Goal: Information Seeking & Learning: Learn about a topic

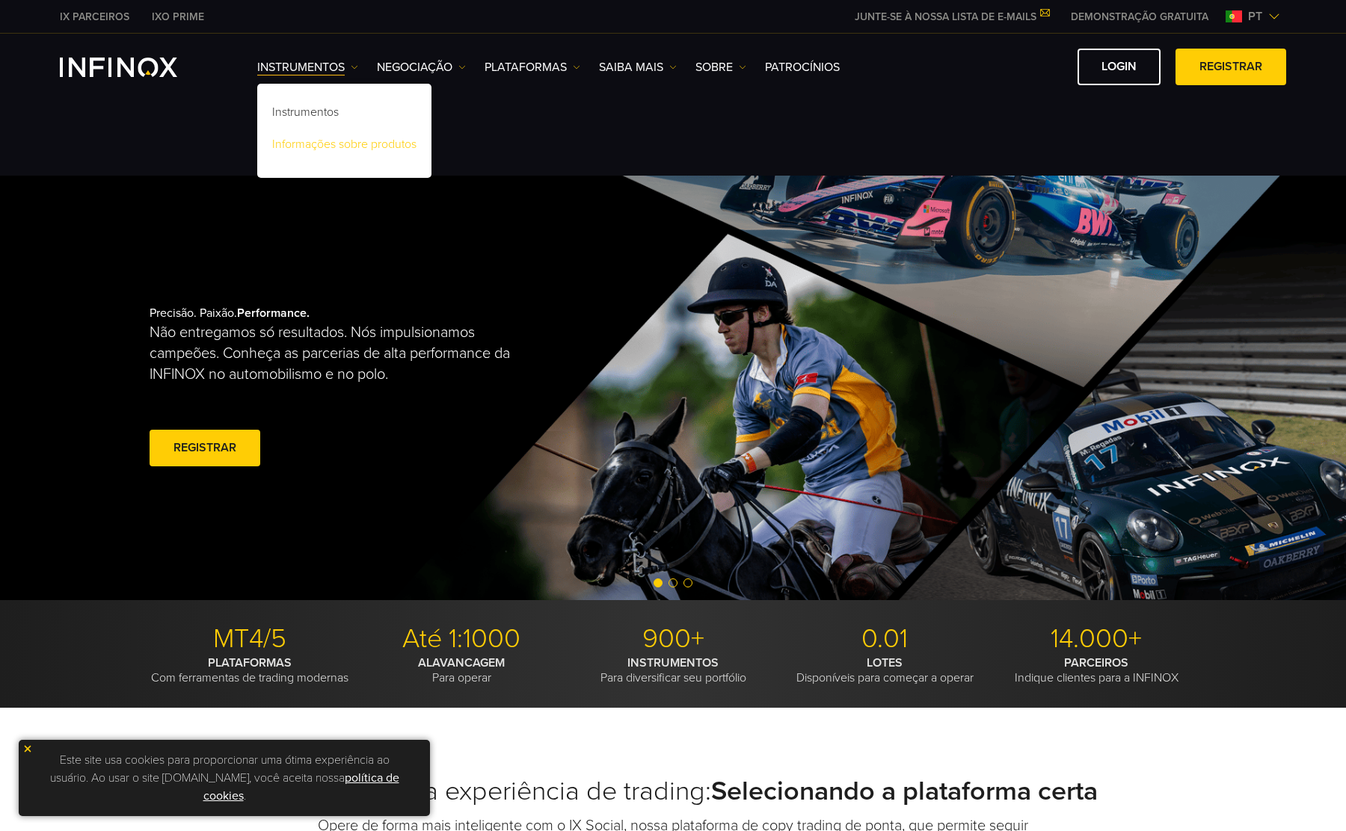
click at [321, 158] on link "Informações sobre produtos" at bounding box center [344, 147] width 174 height 32
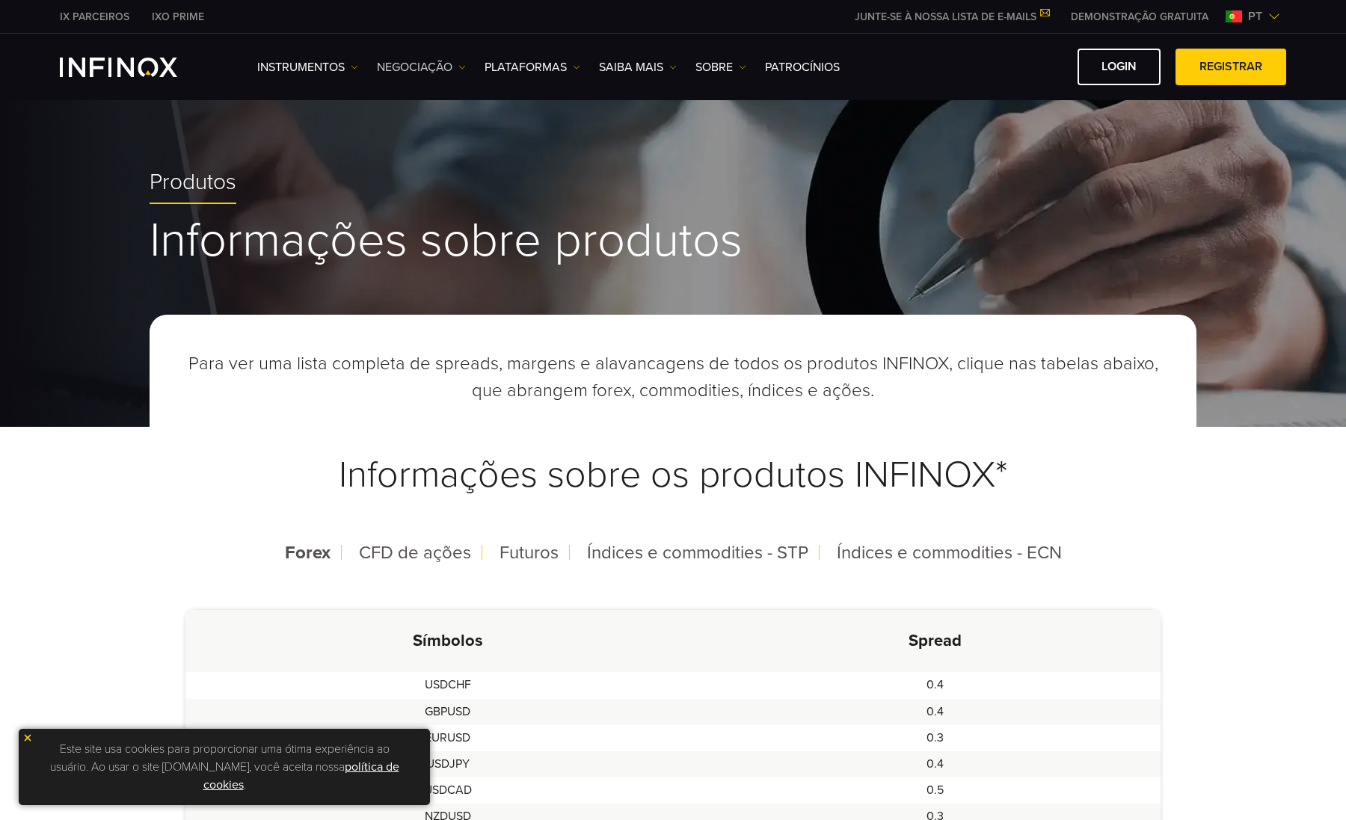
click at [441, 62] on link "NEGOCIAÇÃO" at bounding box center [421, 67] width 89 height 18
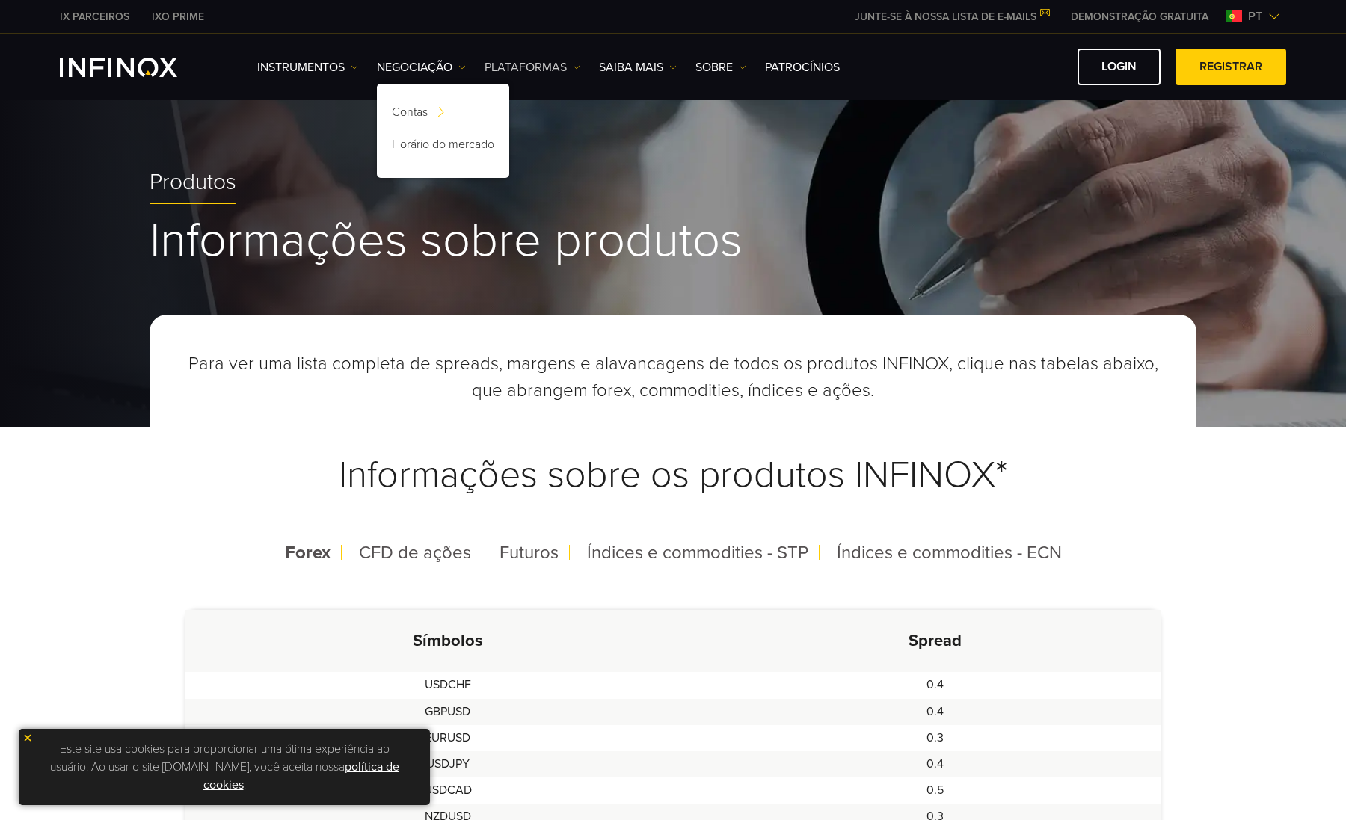
click at [527, 67] on link "PLATAFORMAS" at bounding box center [532, 67] width 96 height 18
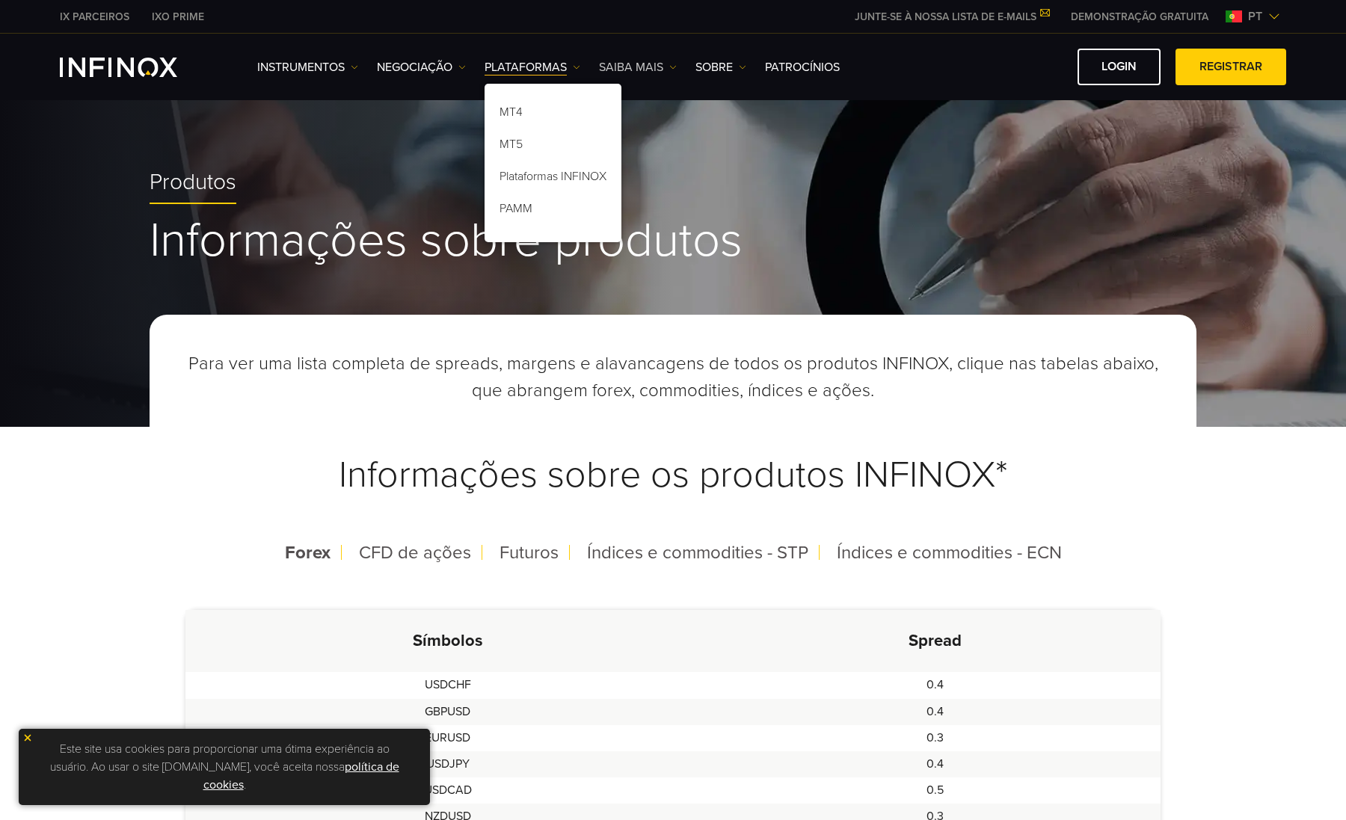
click at [637, 66] on link "Saiba mais" at bounding box center [638, 67] width 78 height 18
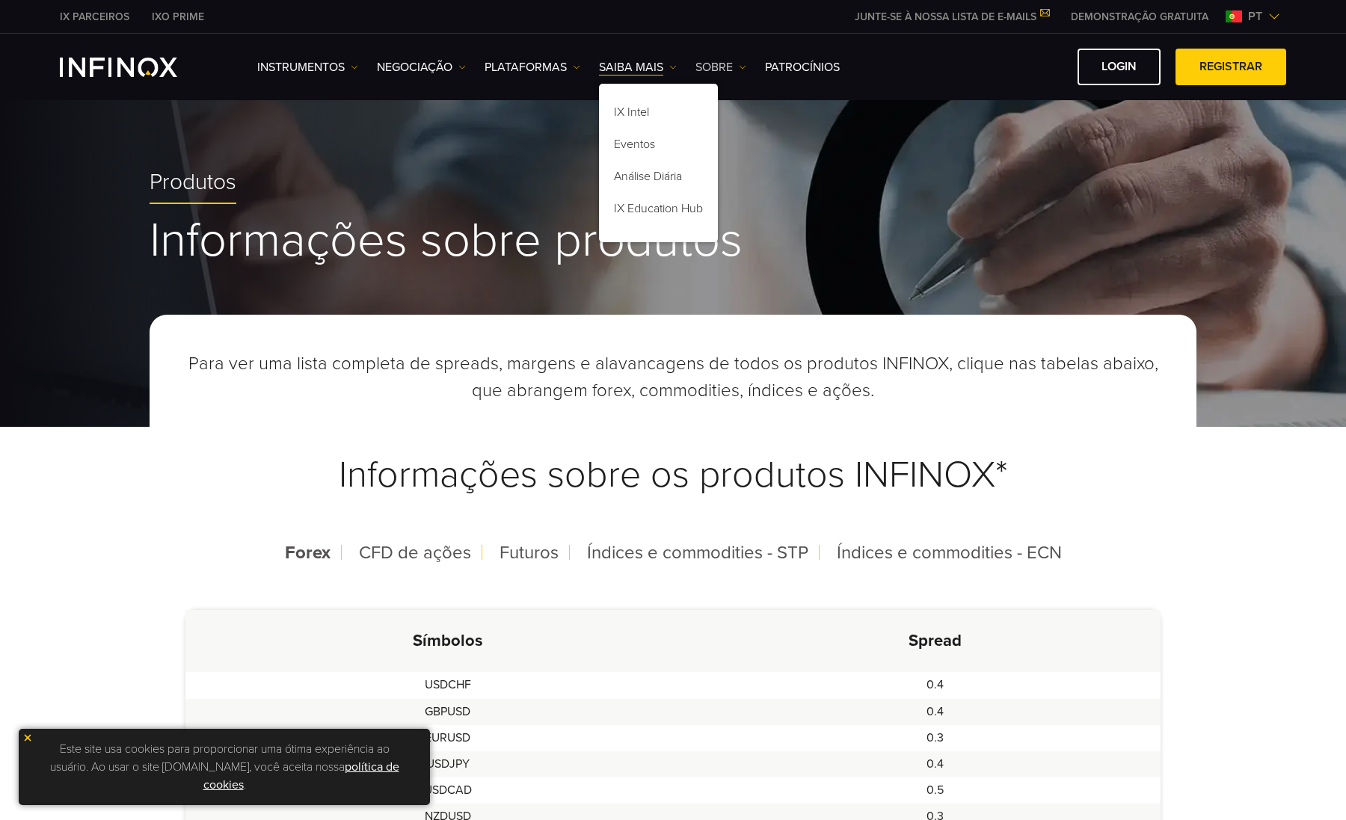
click at [708, 67] on link "SOBRE" at bounding box center [720, 67] width 51 height 18
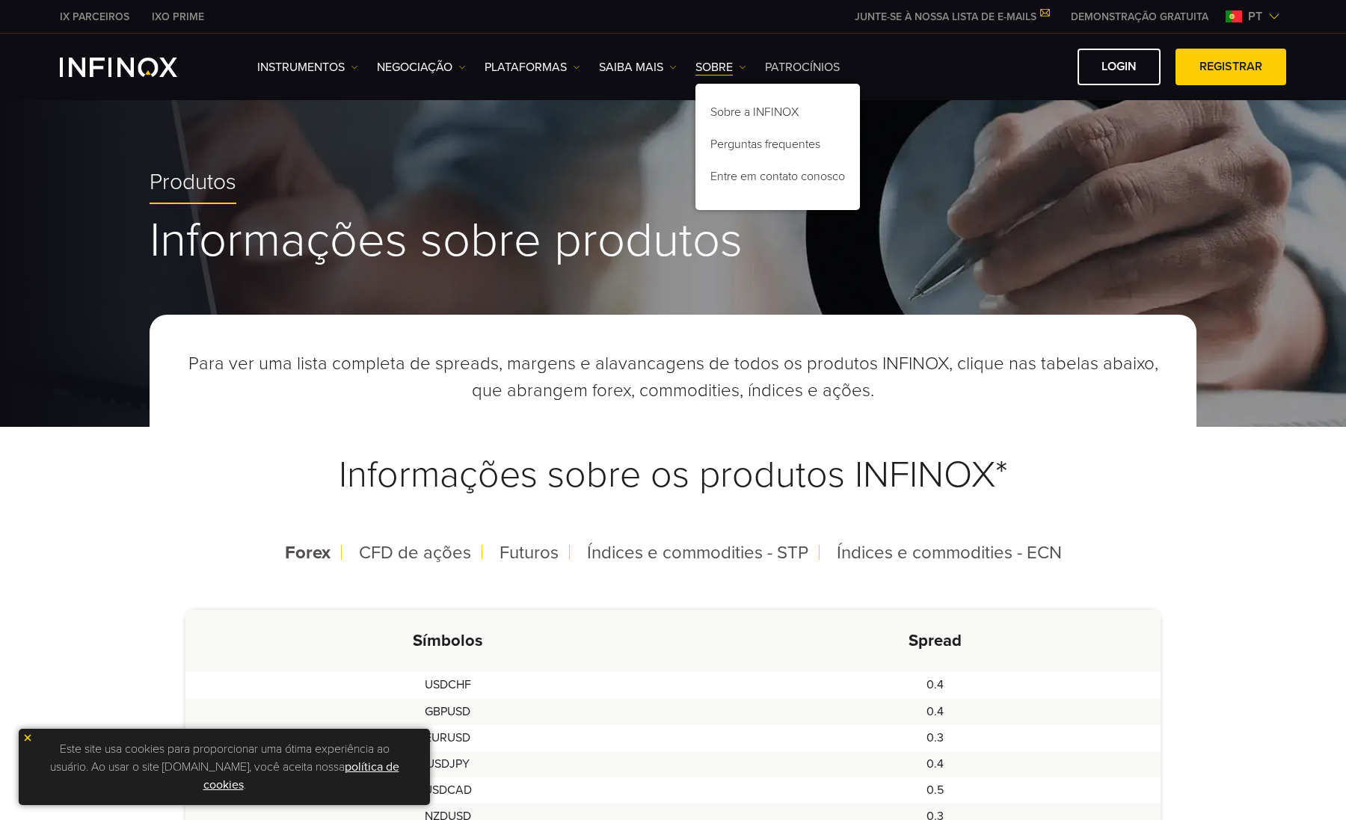
click at [801, 63] on link "Patrocínios" at bounding box center [802, 67] width 75 height 18
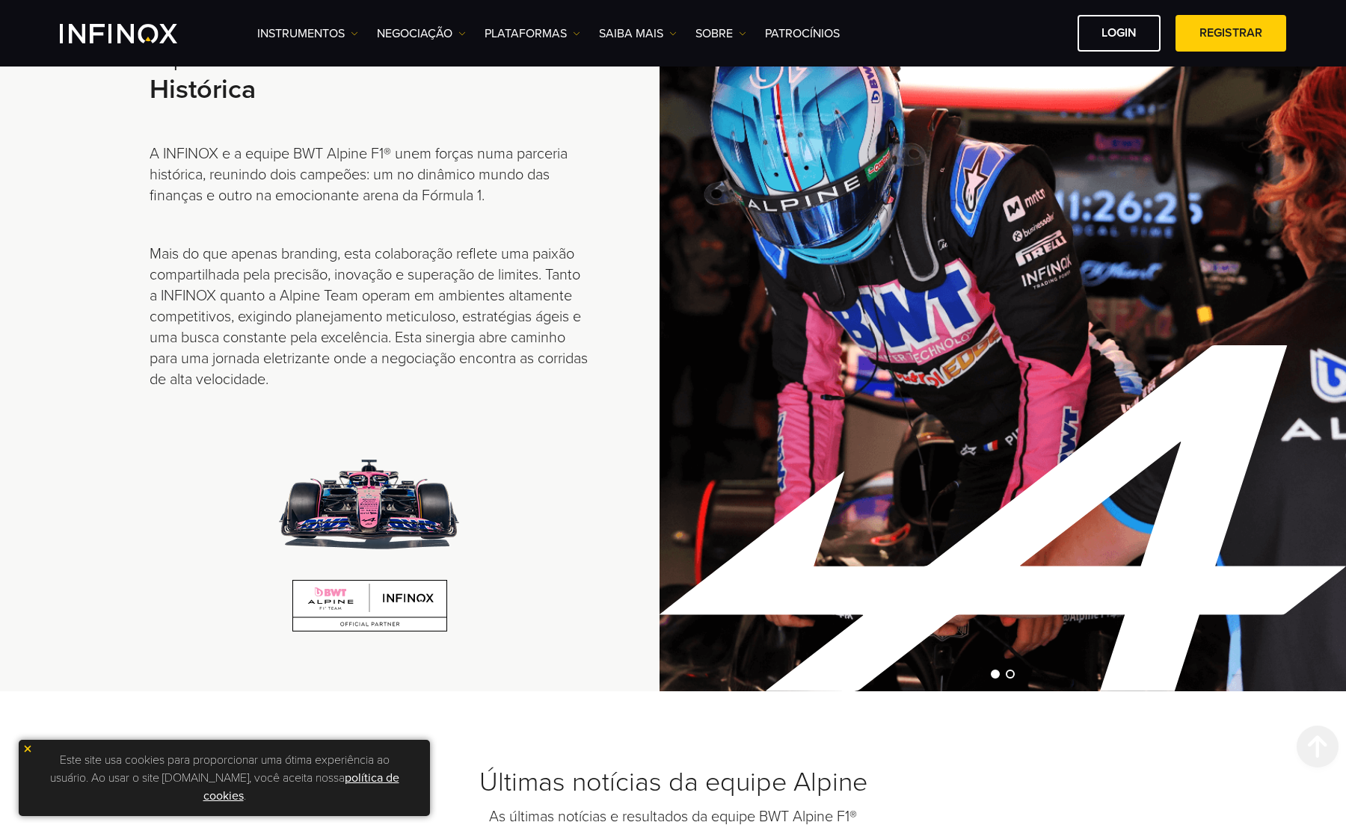
scroll to position [351, 0]
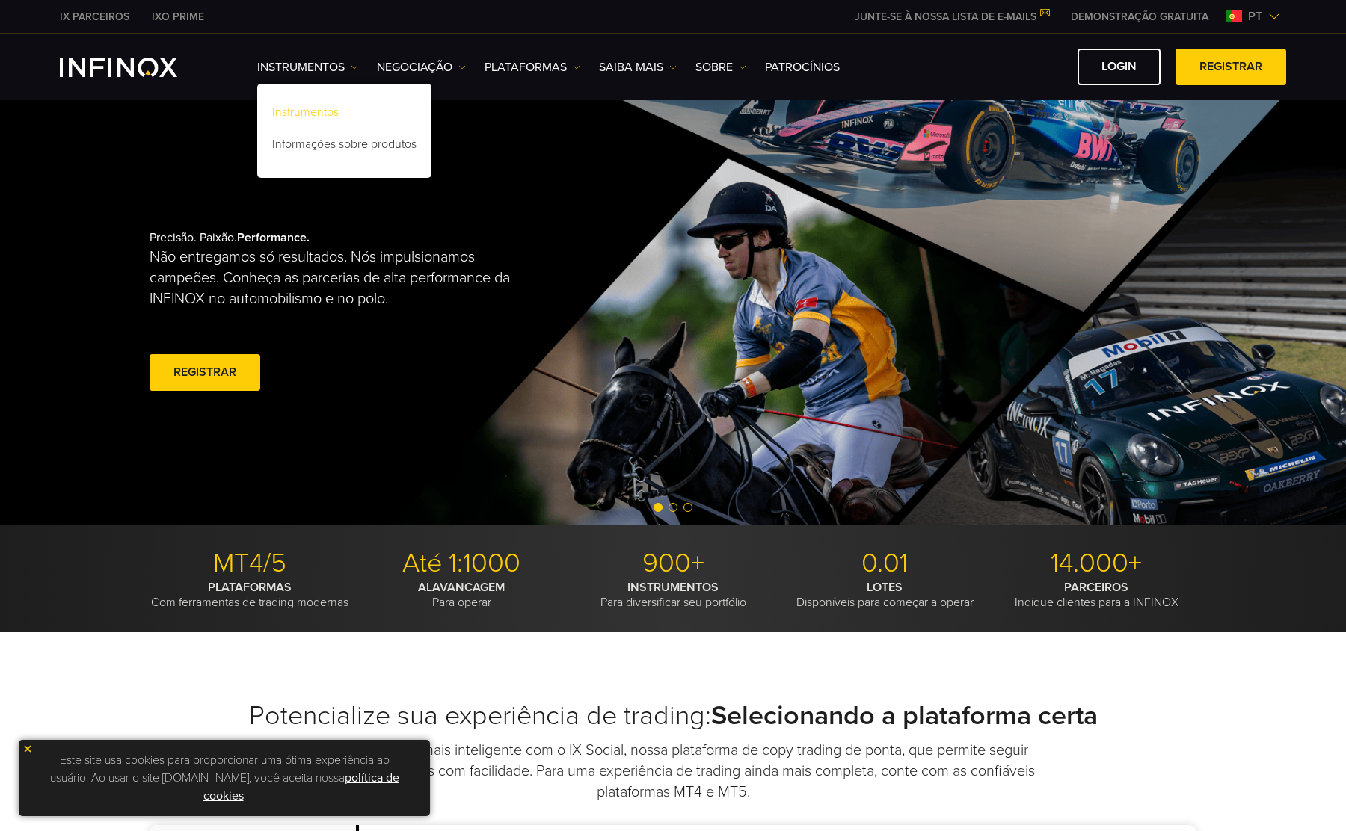
click at [320, 113] on link "Instrumentos" at bounding box center [344, 115] width 174 height 32
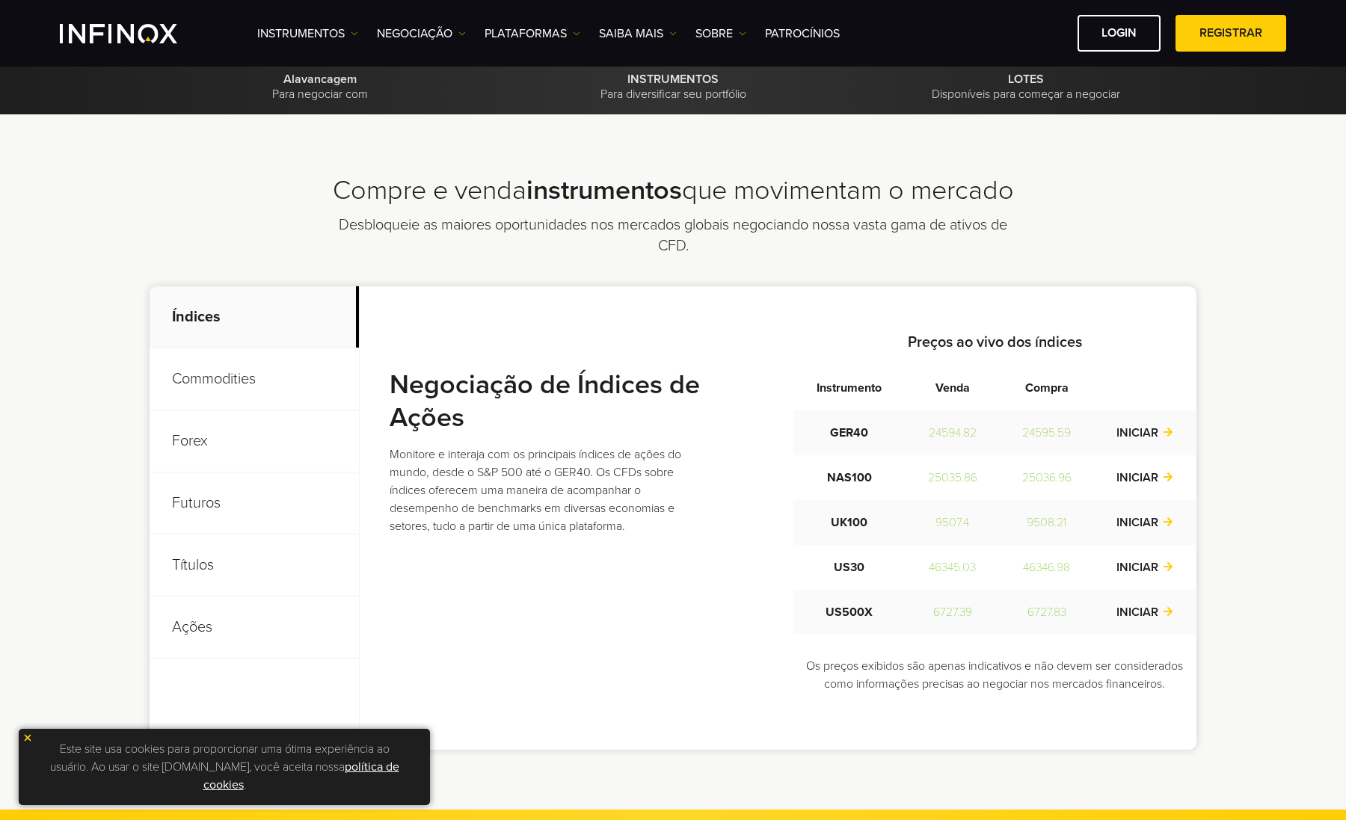
scroll to position [523, 0]
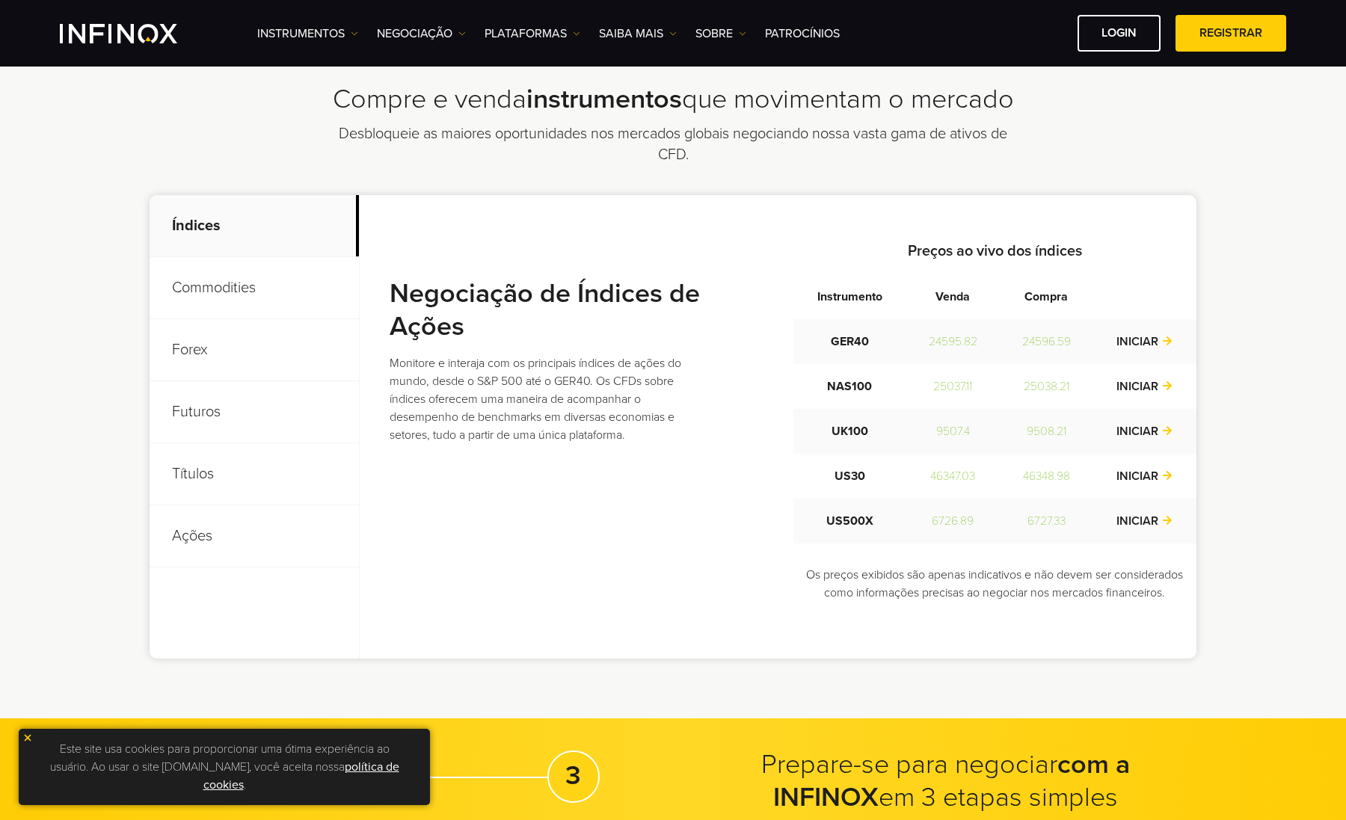
click at [206, 535] on p "Ações" at bounding box center [254, 536] width 209 height 62
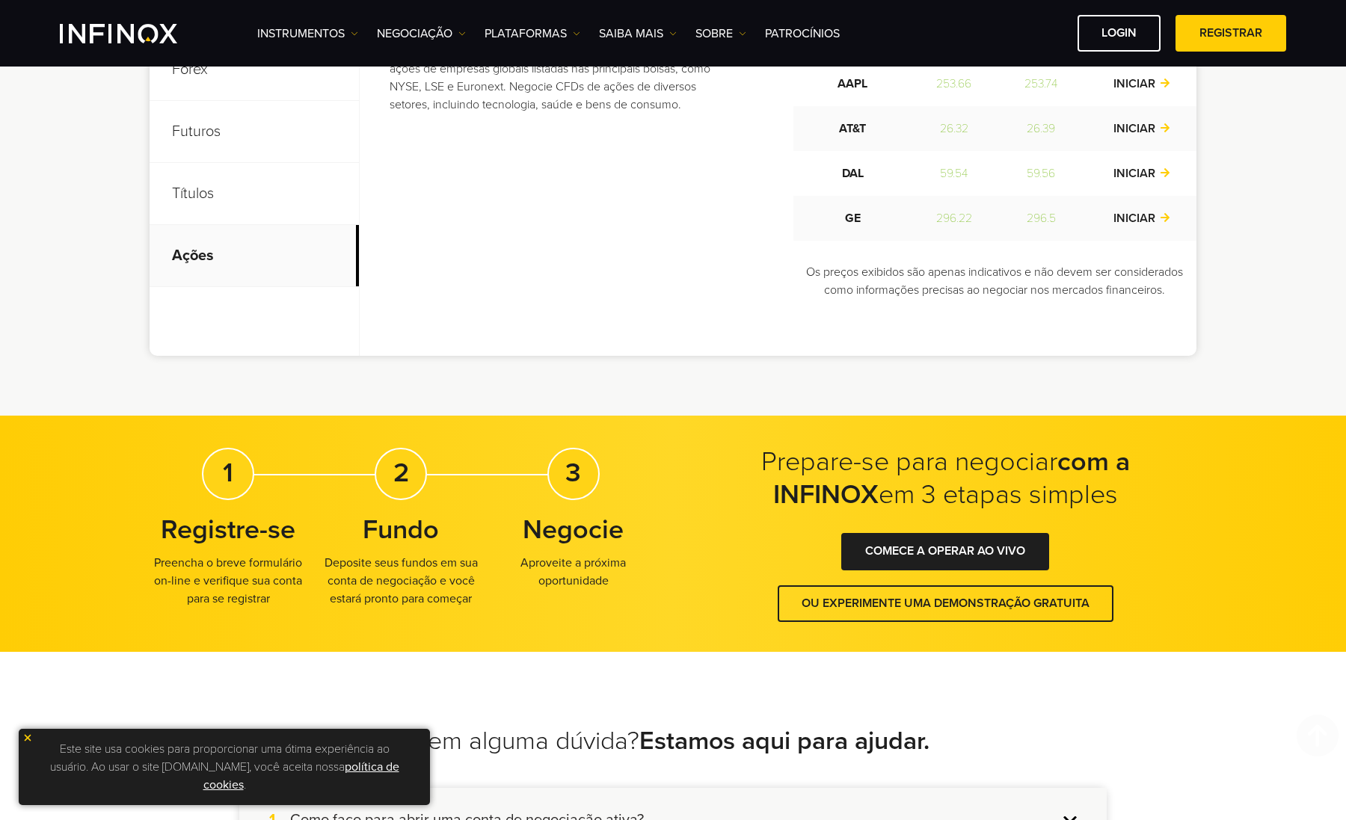
scroll to position [897, 0]
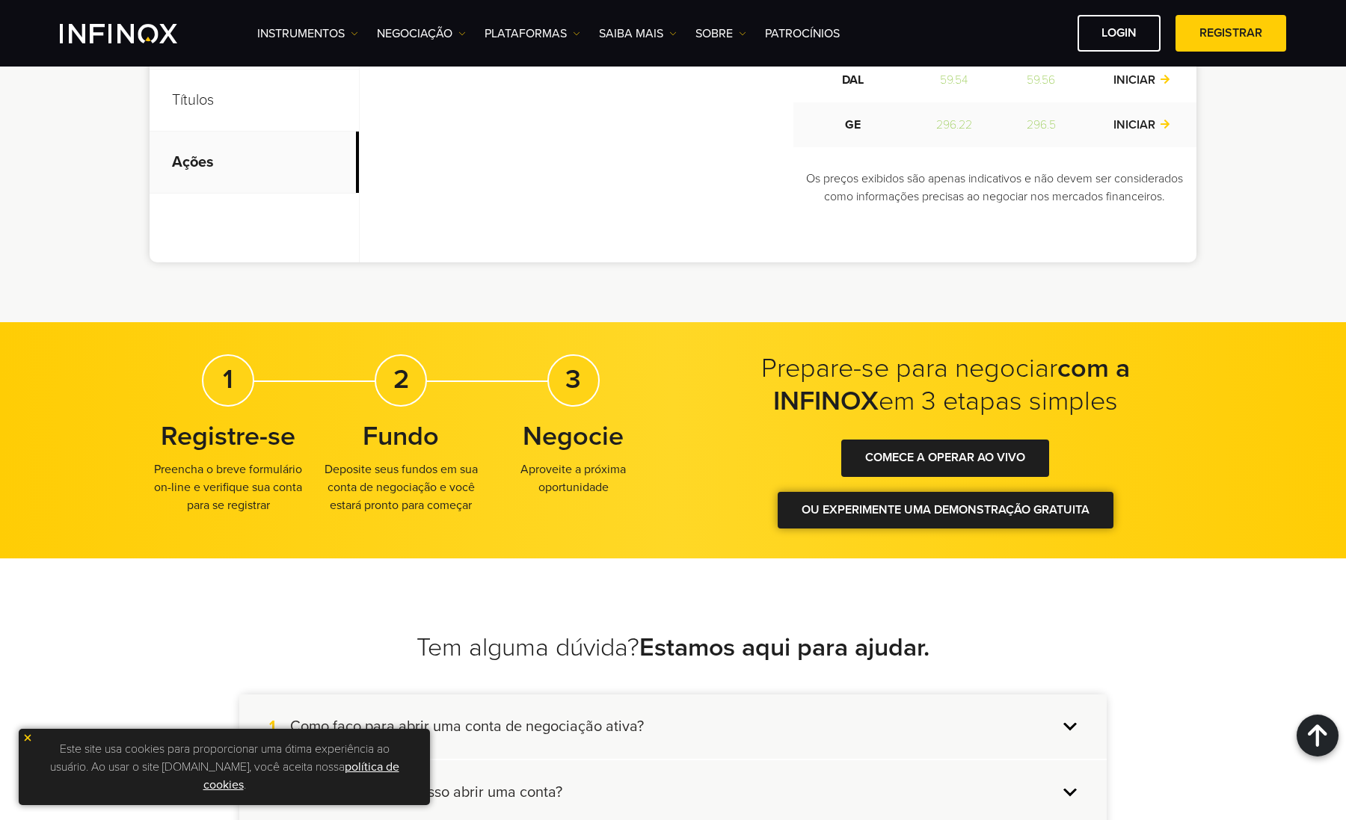
click at [945, 510] on div at bounding box center [945, 510] width 0 height 0
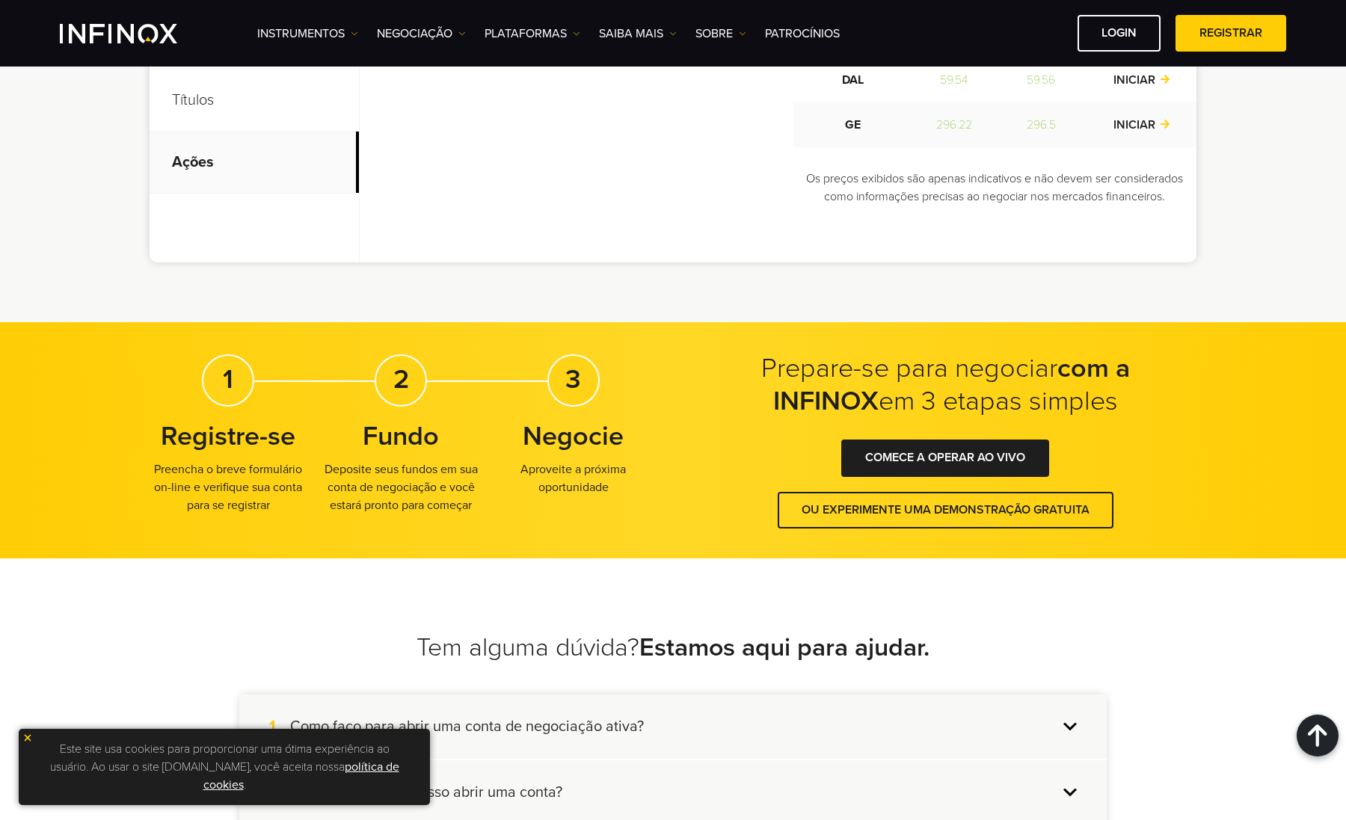
scroll to position [0, 0]
